Goal: Use online tool/utility: Utilize a website feature to perform a specific function

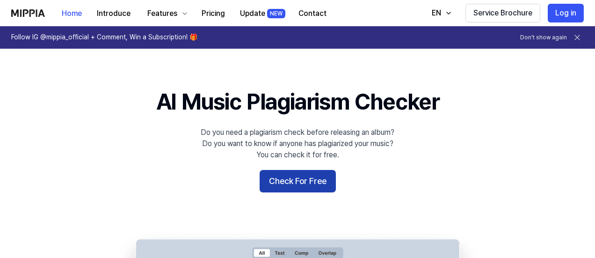
click at [280, 185] on button "Check For Free" at bounding box center [298, 181] width 76 height 22
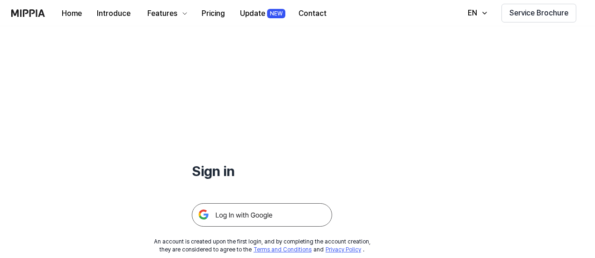
click at [259, 210] on img at bounding box center [262, 214] width 140 height 23
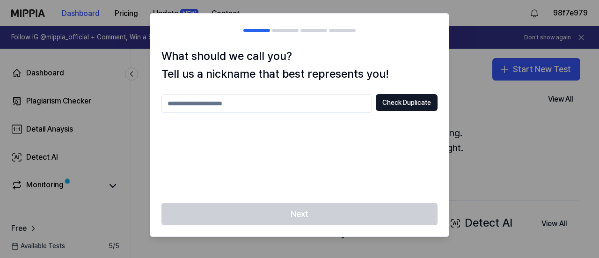
click at [311, 217] on div "Next" at bounding box center [299, 220] width 299 height 34
click at [329, 97] on input "text" at bounding box center [266, 103] width 211 height 19
click at [316, 217] on div "Next" at bounding box center [299, 220] width 299 height 34
click at [299, 112] on input "****" at bounding box center [266, 103] width 211 height 19
type input "*********"
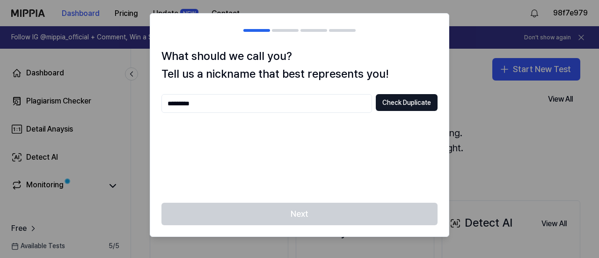
click at [302, 213] on div "Next" at bounding box center [299, 220] width 299 height 34
click at [402, 106] on button "Check Duplicate" at bounding box center [407, 102] width 62 height 17
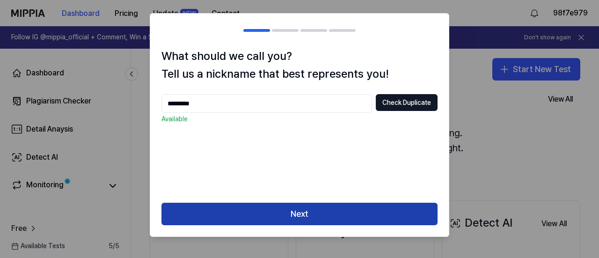
click at [284, 208] on button "Next" at bounding box center [299, 214] width 276 height 22
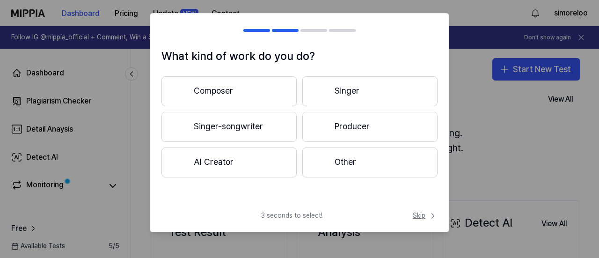
click at [425, 217] on span "Skip" at bounding box center [425, 215] width 25 height 9
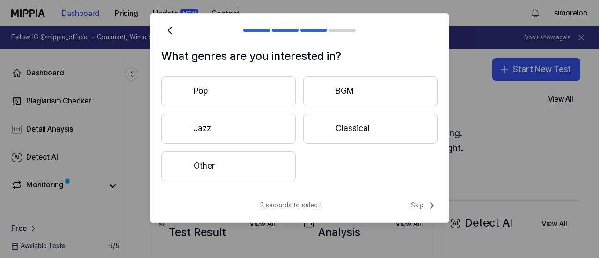
click at [423, 206] on span "Skip" at bounding box center [424, 205] width 27 height 11
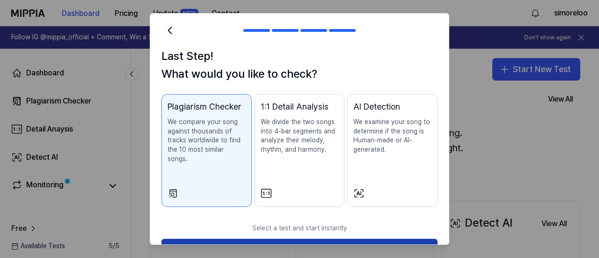
click at [382, 239] on button "Start Now" at bounding box center [299, 250] width 276 height 22
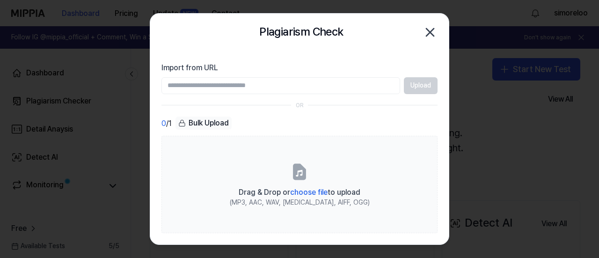
click at [423, 85] on div "Upload" at bounding box center [299, 85] width 276 height 17
click at [341, 79] on input "Import from URL" at bounding box center [280, 85] width 239 height 17
click at [357, 125] on div "0 / 1 Bulk Upload" at bounding box center [299, 124] width 276 height 14
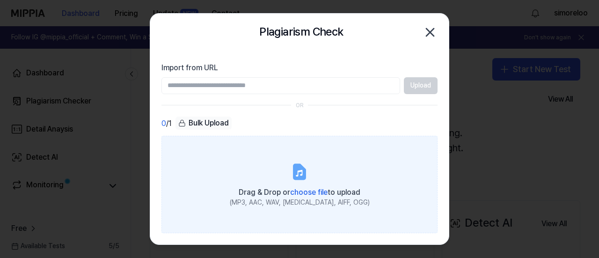
click at [311, 167] on label "Drag & Drop or choose file to upload (MP3, AAC, WAV, FLAC, AIFF, OGG)" at bounding box center [299, 184] width 276 height 97
click at [0, 0] on input "Drag & Drop or choose file to upload (MP3, AAC, WAV, FLAC, AIFF, OGG)" at bounding box center [0, 0] width 0 height 0
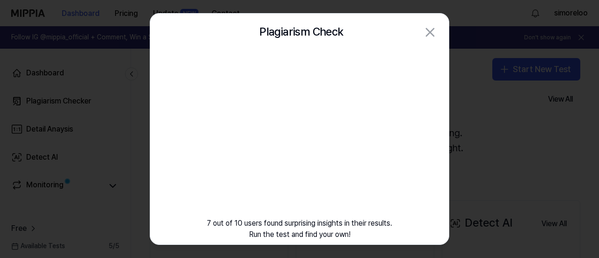
scroll to position [17, 0]
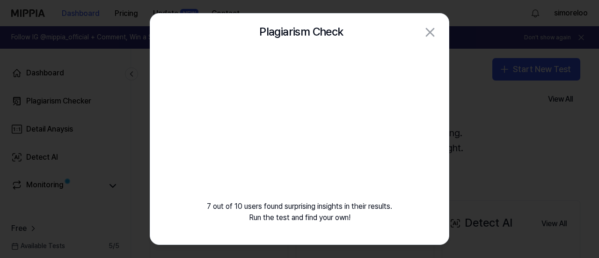
click at [419, 28] on div "Plagiarism Check Close" at bounding box center [299, 32] width 276 height 19
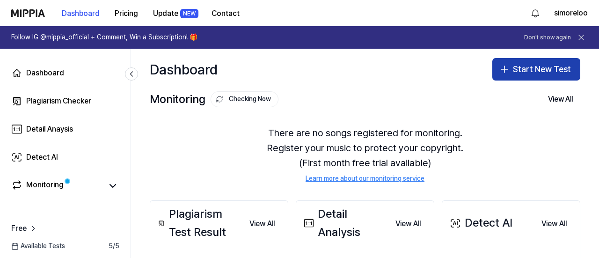
click at [520, 71] on button "Start New Test" at bounding box center [536, 69] width 88 height 22
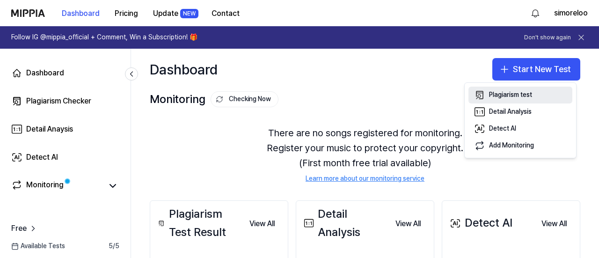
click at [512, 97] on div "Plagiarism test" at bounding box center [510, 94] width 43 height 9
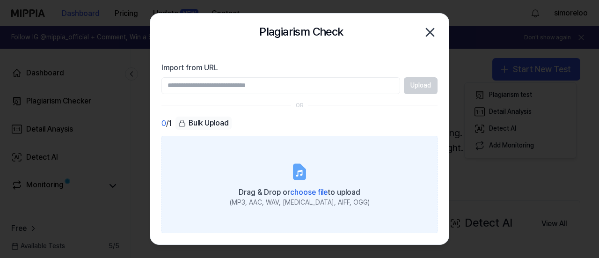
click at [318, 183] on label "Drag & Drop or choose file to upload (MP3, AAC, WAV, FLAC, AIFF, OGG)" at bounding box center [299, 184] width 276 height 97
click at [0, 0] on input "Drag & Drop or choose file to upload (MP3, AAC, WAV, FLAC, AIFF, OGG)" at bounding box center [0, 0] width 0 height 0
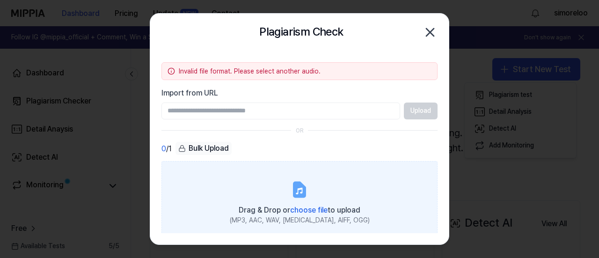
click at [302, 196] on icon at bounding box center [299, 190] width 11 height 15
click at [0, 0] on input "Drag & Drop or choose file to upload (MP3, AAC, WAV, FLAC, AIFF, OGG)" at bounding box center [0, 0] width 0 height 0
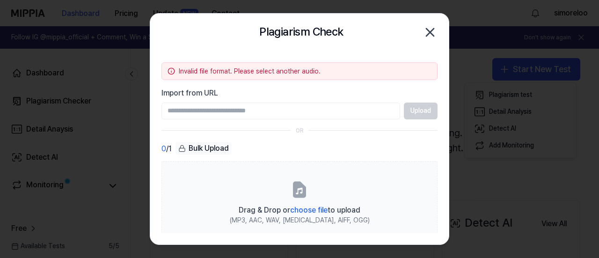
click at [429, 29] on icon "button" at bounding box center [430, 32] width 15 height 15
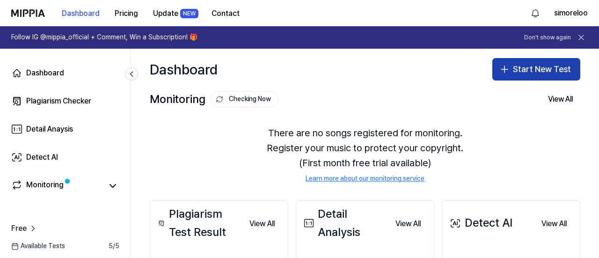
click at [536, 77] on button "Start New Test" at bounding box center [536, 69] width 88 height 22
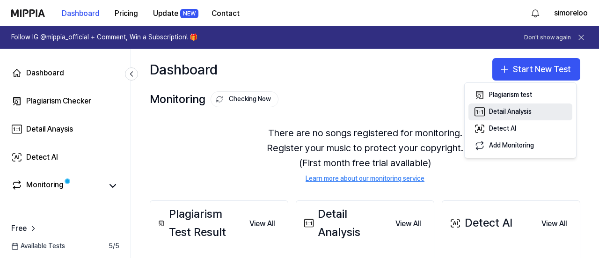
click at [532, 112] on div "Detail Analysis" at bounding box center [510, 111] width 43 height 9
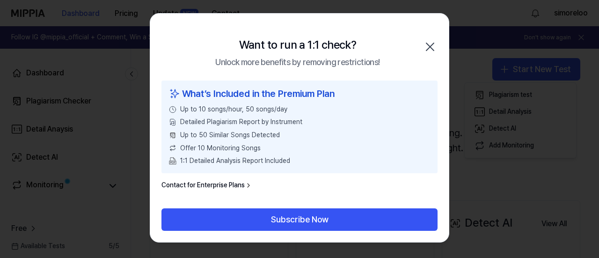
click at [426, 44] on icon "button" at bounding box center [430, 46] width 15 height 15
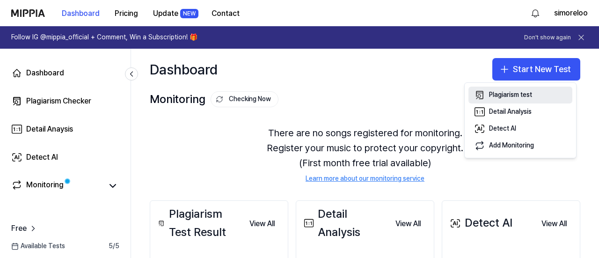
click at [523, 91] on div "Plagiarism test" at bounding box center [510, 94] width 43 height 9
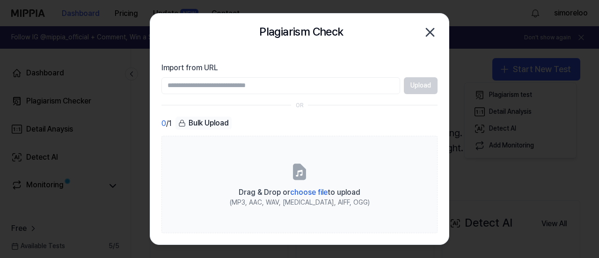
click at [431, 33] on icon "button" at bounding box center [429, 32] width 7 height 7
